Goal: Task Accomplishment & Management: Use online tool/utility

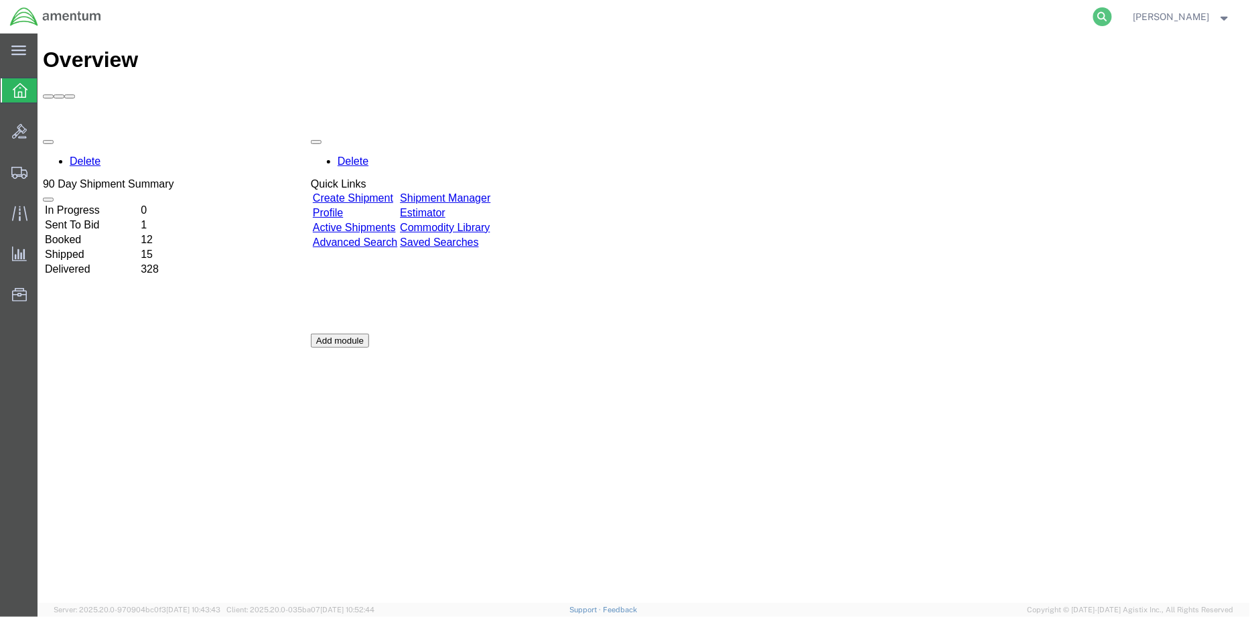
click at [1112, 17] on icon at bounding box center [1102, 16] width 19 height 19
click at [754, 16] on input "search" at bounding box center [889, 17] width 407 height 32
paste input "56963834"
type input "56963834"
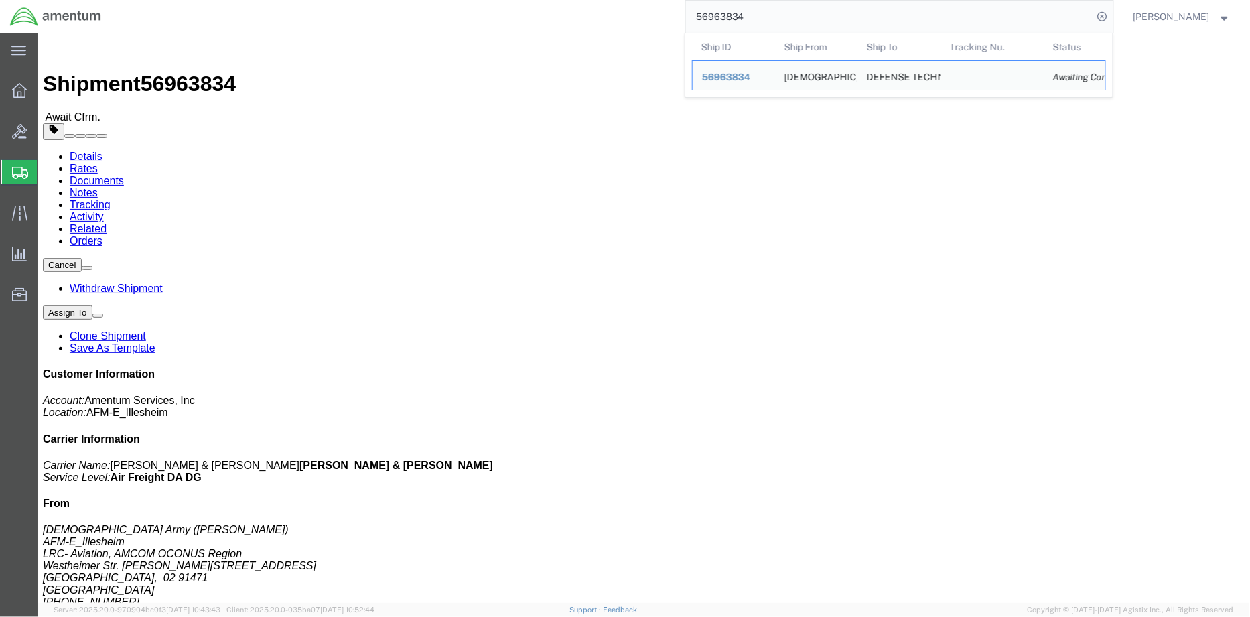
click at [0, 0] on span "Shipment Manager" at bounding box center [0, 0] width 0 height 0
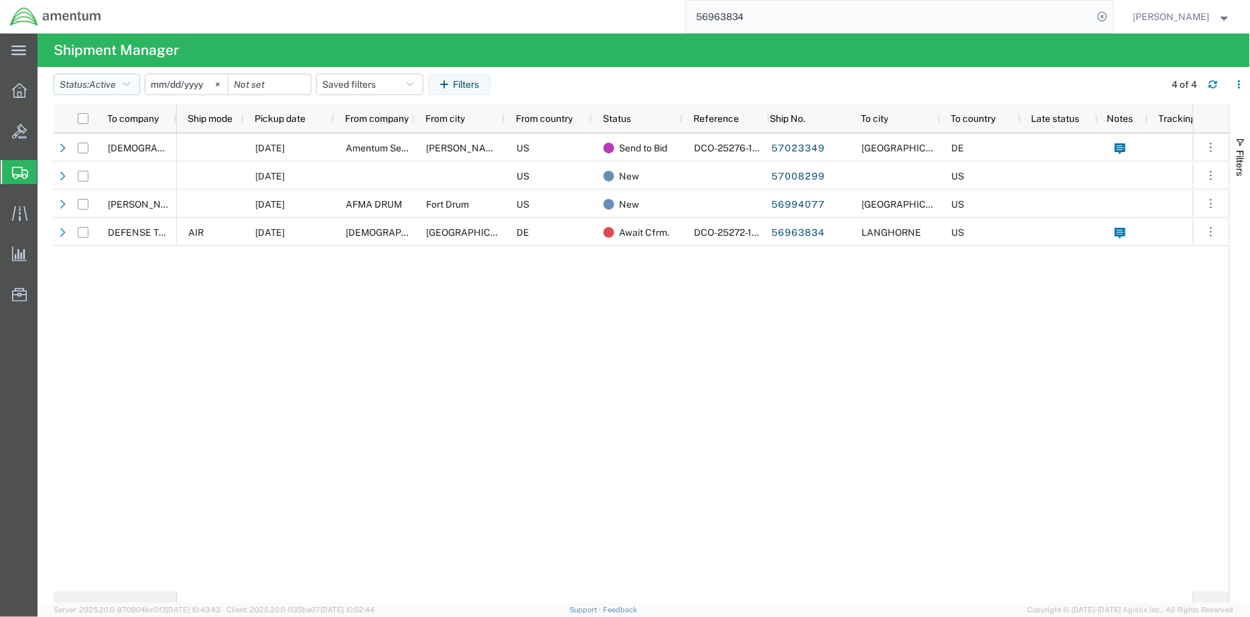
click at [115, 88] on span "Active" at bounding box center [102, 84] width 27 height 11
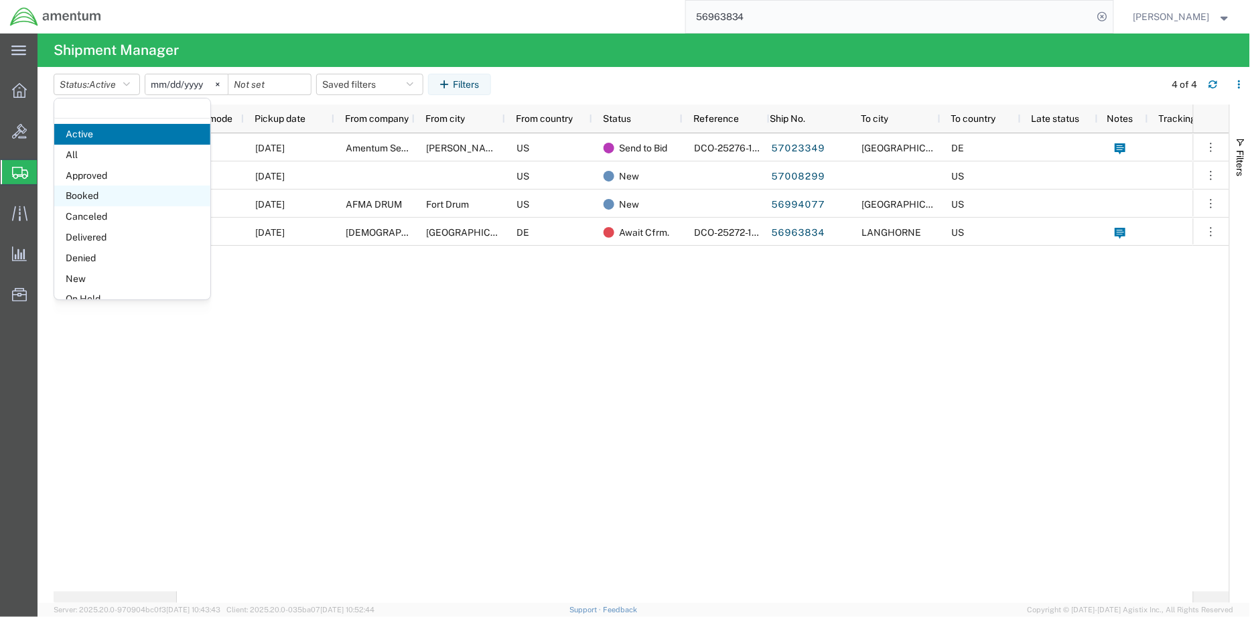
click at [95, 190] on span "Booked" at bounding box center [132, 196] width 156 height 21
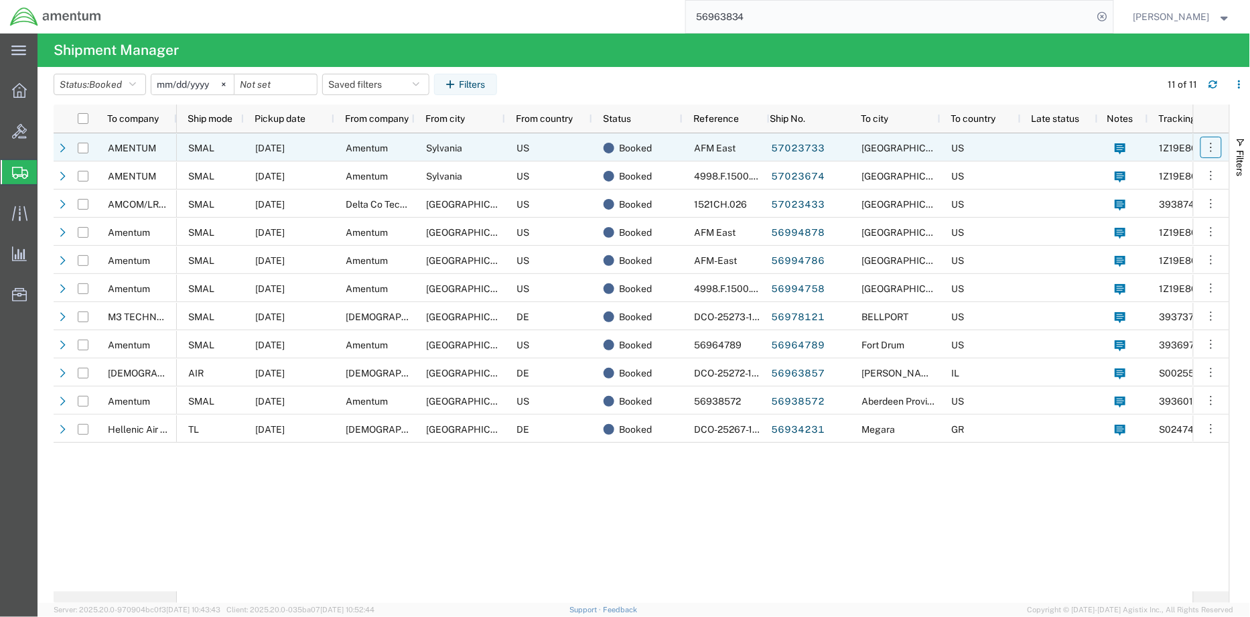
click at [1215, 147] on icon "button" at bounding box center [1211, 147] width 13 height 13
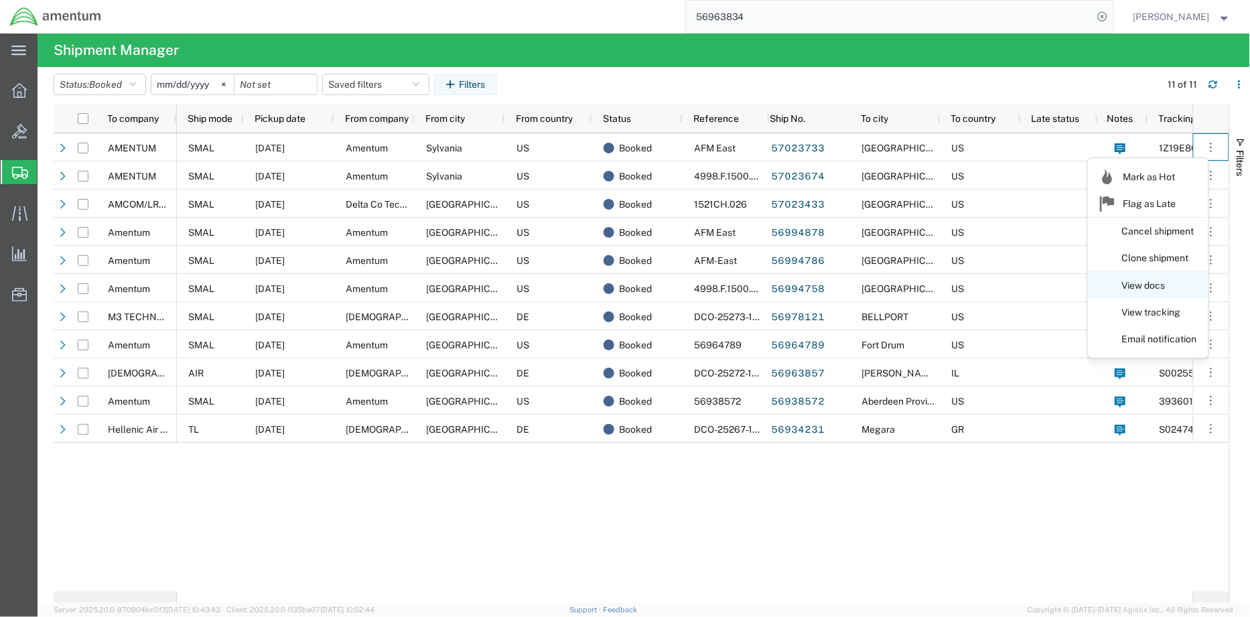
click at [1148, 286] on link "View docs" at bounding box center [1148, 286] width 119 height 24
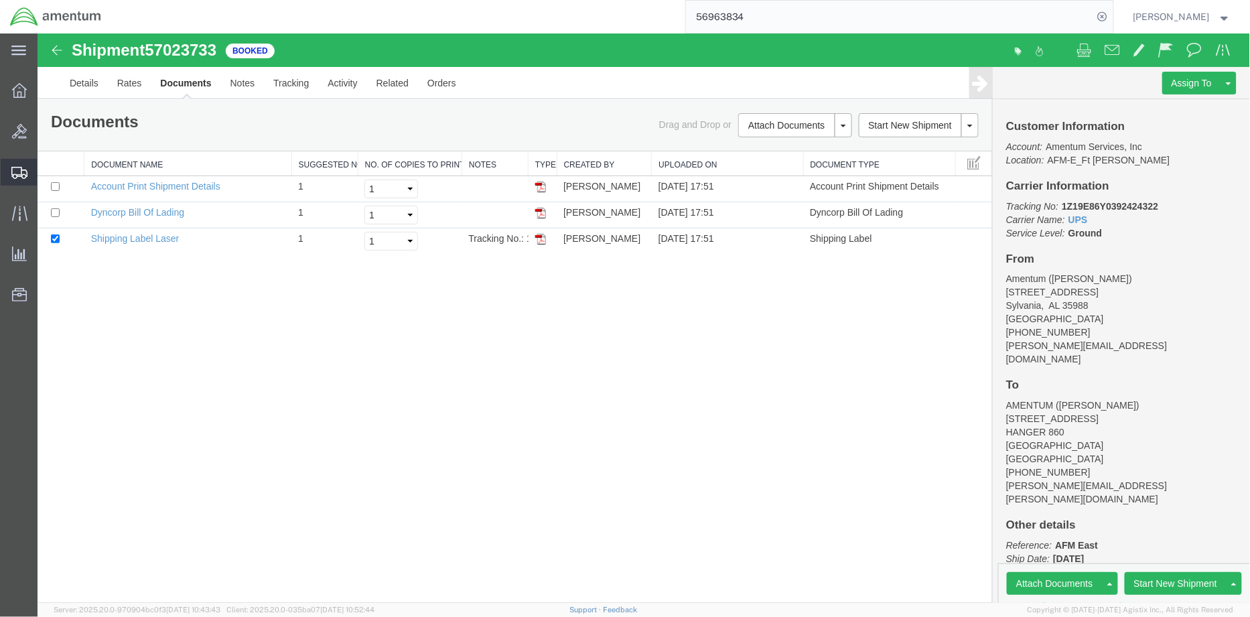
drag, startPoint x: 79, startPoint y: 199, endPoint x: 126, endPoint y: 218, distance: 50.8
click at [0, 0] on span "Shipment Manager" at bounding box center [0, 0] width 0 height 0
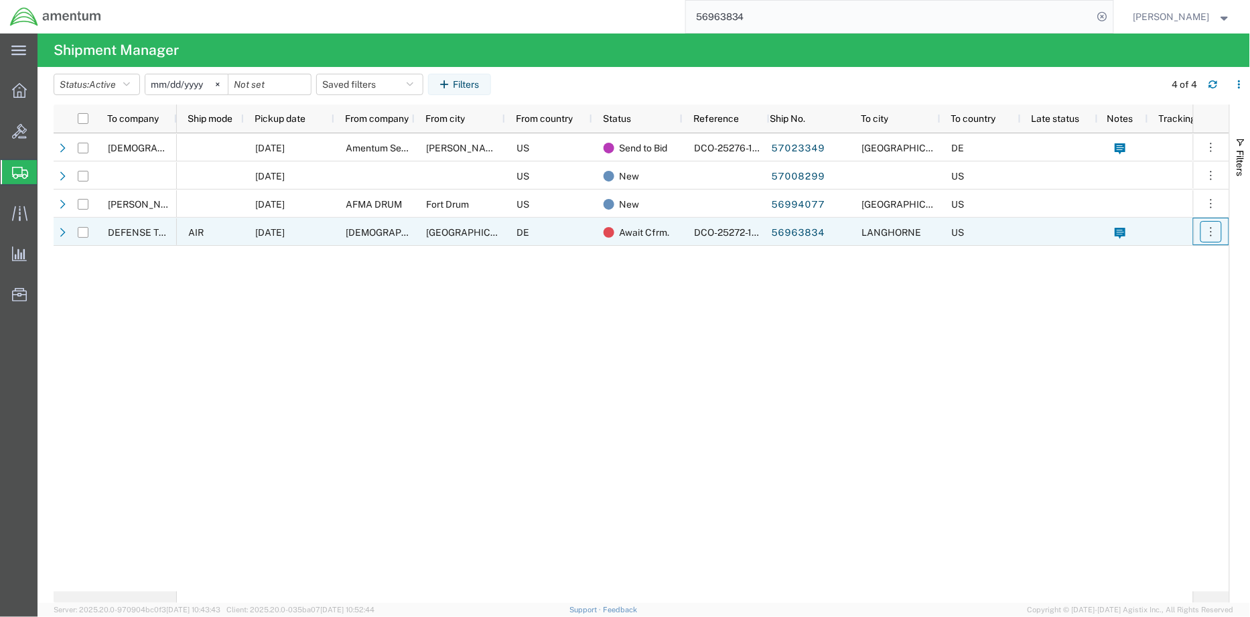
click at [1214, 233] on icon "button" at bounding box center [1211, 231] width 13 height 13
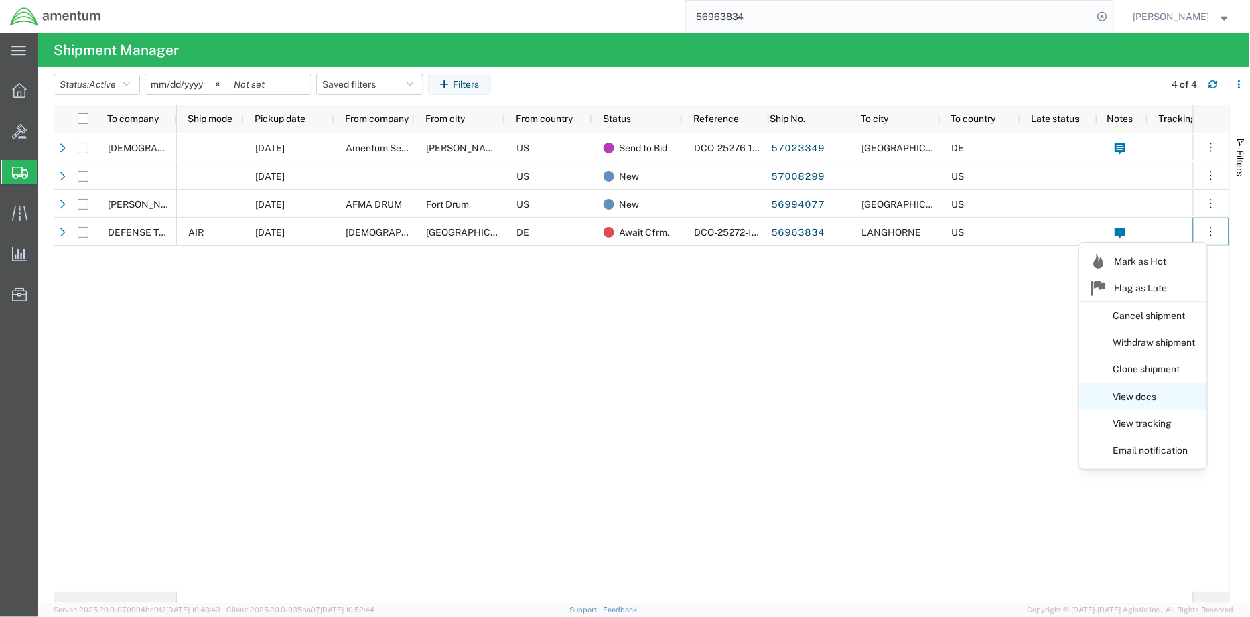
click at [1134, 395] on link "View docs" at bounding box center [1143, 397] width 127 height 24
